Goal: Task Accomplishment & Management: Manage account settings

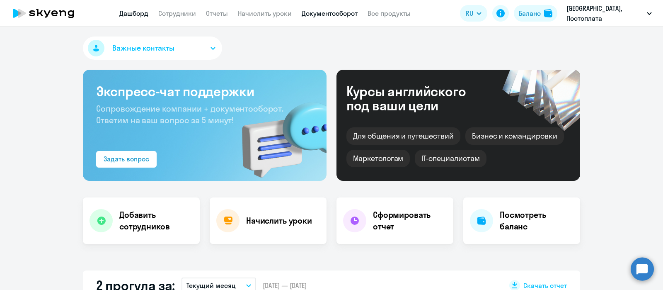
click at [348, 12] on link "Документооборот" at bounding box center [330, 13] width 56 height 8
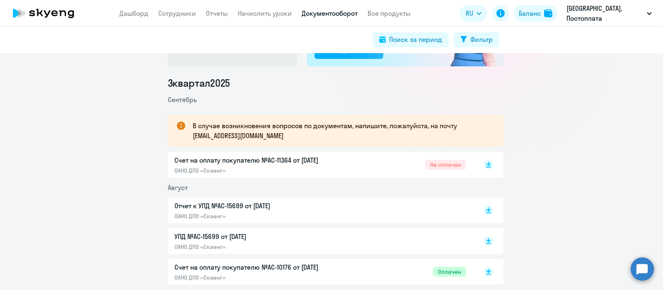
scroll to position [96, 0]
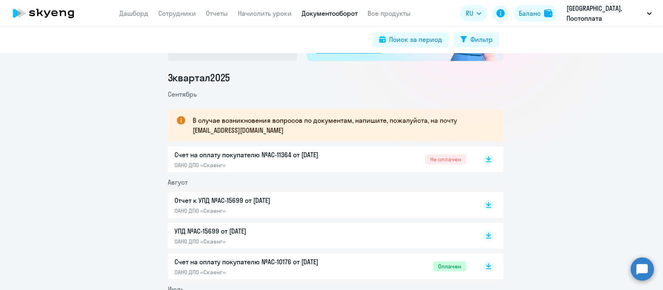
click at [490, 158] on div "Счет на оплату покупателю №AC-11364 от [DATE] ОАНО ДПО «Скаенг» Не оплачен" at bounding box center [336, 159] width 336 height 26
click at [484, 158] on rect at bounding box center [489, 159] width 10 height 10
click at [183, 12] on link "Сотрудники" at bounding box center [177, 13] width 38 height 8
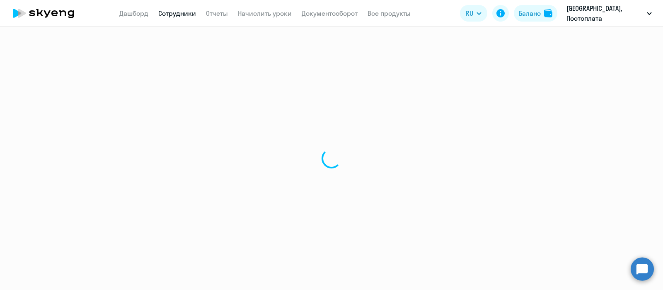
select select "30"
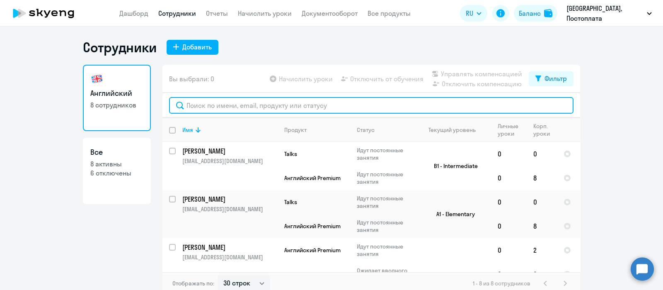
click at [294, 105] on input "text" at bounding box center [371, 105] width 405 height 17
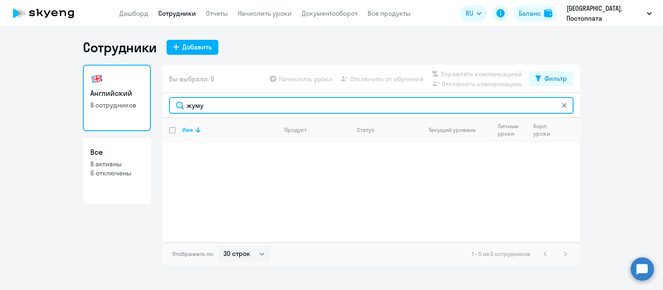
type input "жуму"
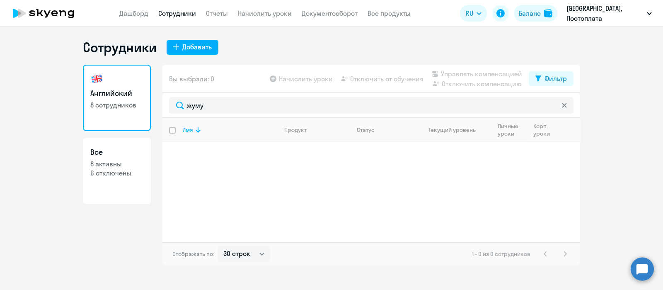
click at [126, 152] on h3 "Все" at bounding box center [116, 152] width 53 height 11
select select "30"
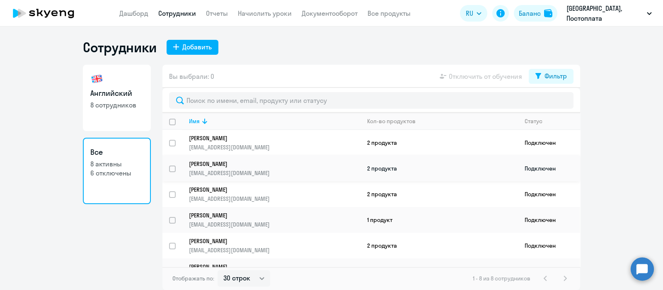
scroll to position [65, 0]
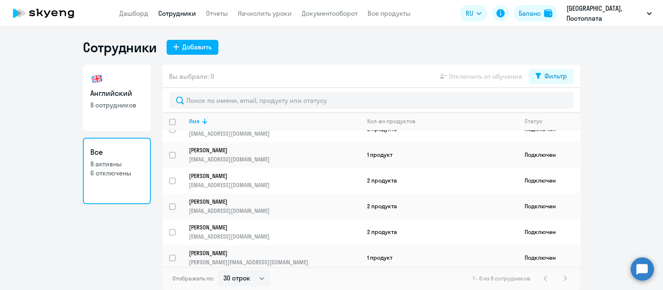
click at [133, 105] on p "8 сотрудников" at bounding box center [116, 104] width 53 height 9
select select "30"
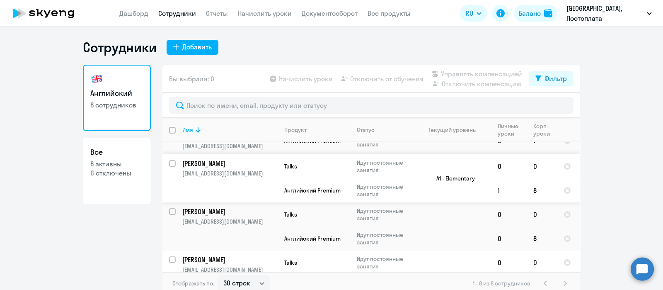
scroll to position [159, 0]
click at [169, 208] on input "select row 40759640" at bounding box center [177, 216] width 17 height 17
checkbox input "true"
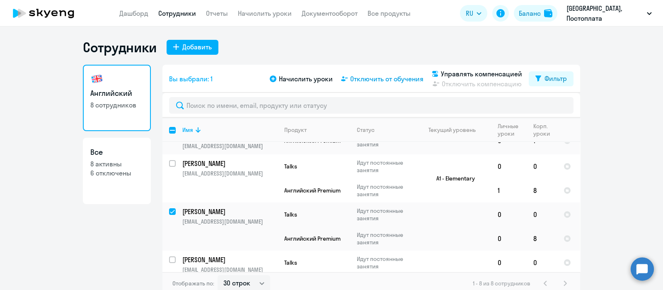
click at [379, 80] on span "Отключить от обучения" at bounding box center [386, 79] width 73 height 10
select select "all"
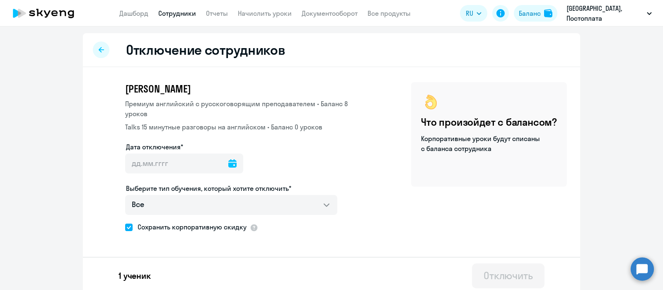
click at [228, 159] on icon at bounding box center [232, 163] width 8 height 8
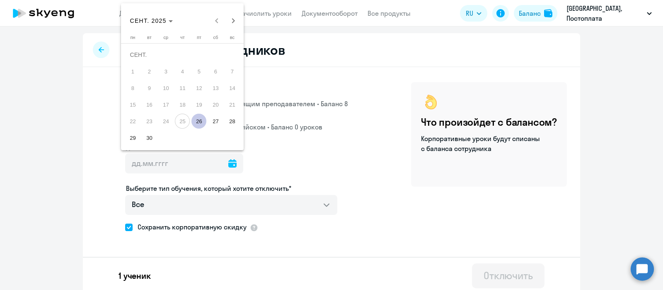
click at [199, 119] on span "26" at bounding box center [199, 121] width 15 height 15
type input "[DATE]"
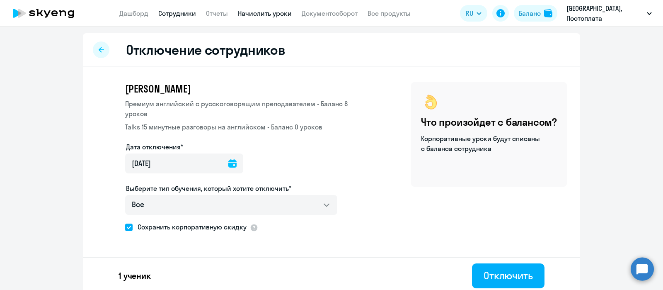
click at [282, 15] on link "Начислить уроки" at bounding box center [265, 13] width 54 height 8
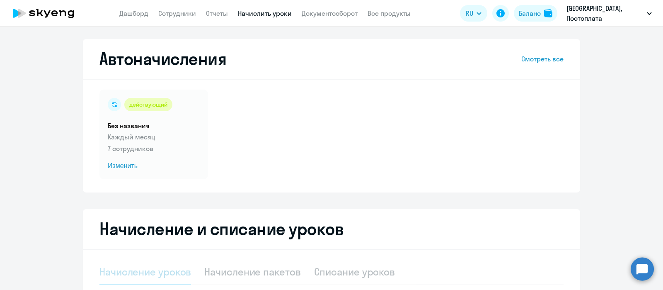
select select "10"
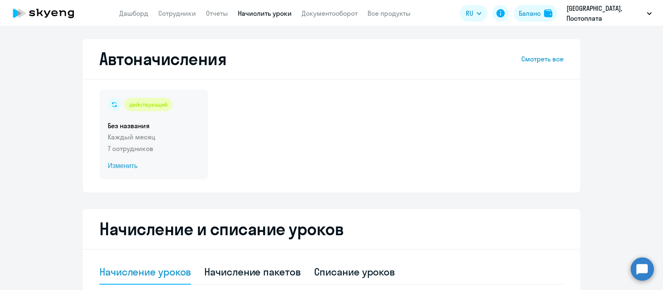
click at [172, 135] on p "Каждый месяц" at bounding box center [154, 137] width 92 height 10
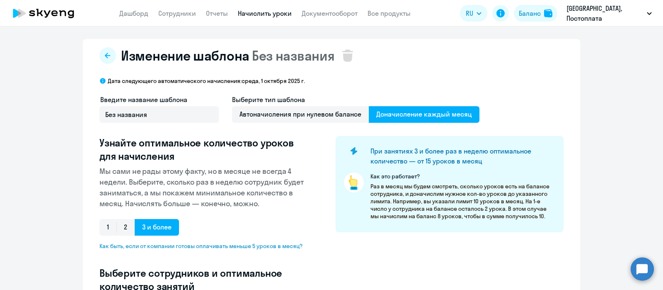
select select "10"
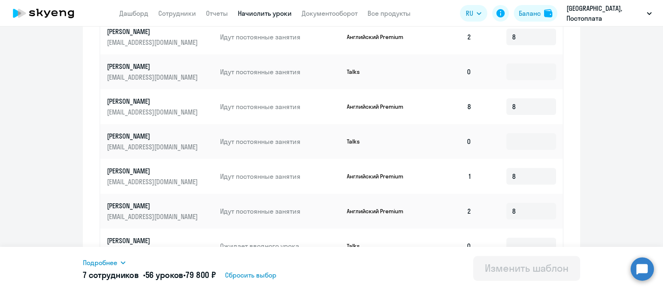
scroll to position [480, 0]
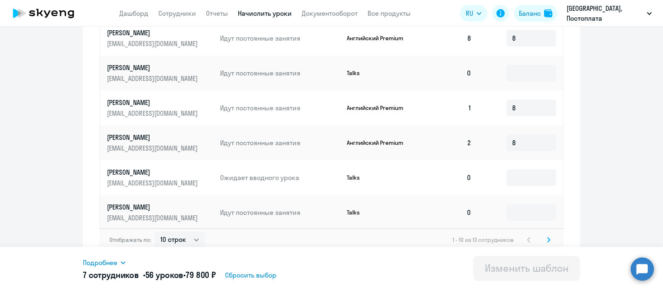
click at [547, 237] on div "Отображать по: 10 строк 30 строк 50 строк 1 - 10 из 13 сотрудников" at bounding box center [331, 239] width 464 height 23
click at [544, 235] on svg-icon at bounding box center [549, 240] width 10 height 10
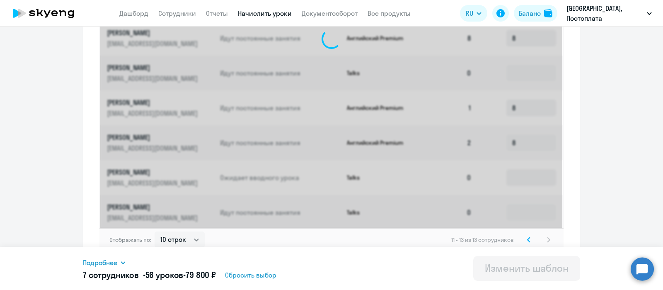
scroll to position [236, 0]
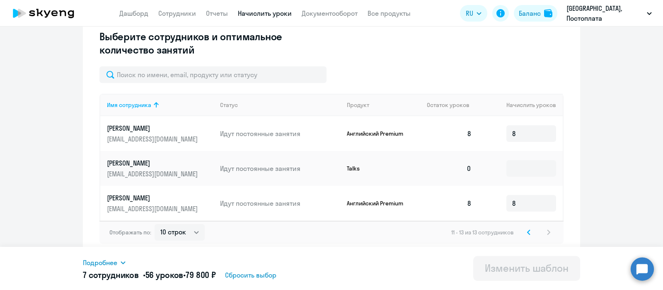
click at [48, 138] on ng-component "Изменение шаблона Без названия Дата следующего автоматического начисления: [DAT…" at bounding box center [331, 30] width 663 height 454
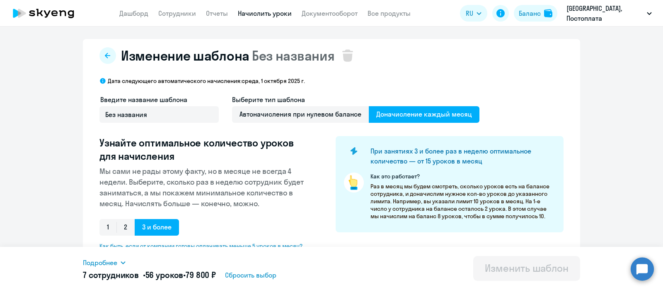
click at [63, 93] on ng-component "Изменение шаблона Без названия Дата следующего автоматического начисления: [DAT…" at bounding box center [331, 266] width 663 height 454
